Goal: Task Accomplishment & Management: Manage account settings

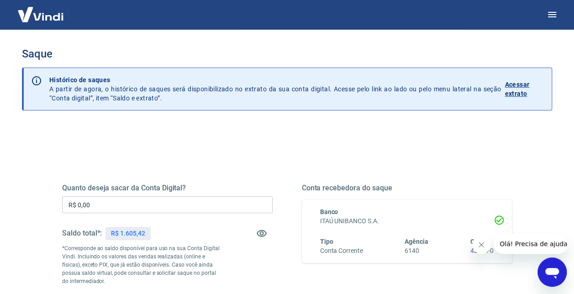
click at [297, 164] on div "Quanto deseja sacar da Conta Digital? R$ 0,00 ​ Saldo total*: R$ 1.605,42 *Corr…" at bounding box center [287, 253] width 450 height 183
click at [477, 246] on button "Close message from company" at bounding box center [481, 245] width 18 height 18
click at [279, 167] on div "Quanto deseja sacar da Conta Digital? R$ 0,00 ​ Saldo total*: R$ 1.605,42 *Corr…" at bounding box center [287, 253] width 450 height 183
click at [285, 185] on div "Quanto deseja sacar da Conta Digital? R$ 0,00 ​ Saldo total*: R$ 1.605,42 *Corr…" at bounding box center [287, 245] width 450 height 122
click at [186, 201] on input "R$ 0,00" at bounding box center [167, 204] width 211 height 17
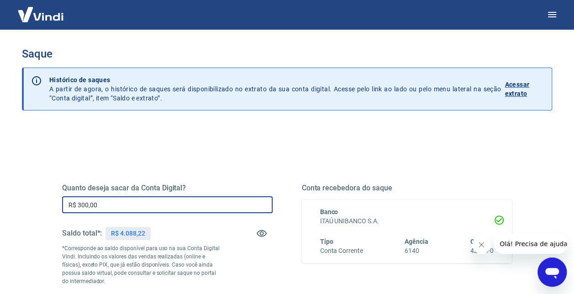
type input "R$ 3.000,00"
